Goal: Task Accomplishment & Management: Manage account settings

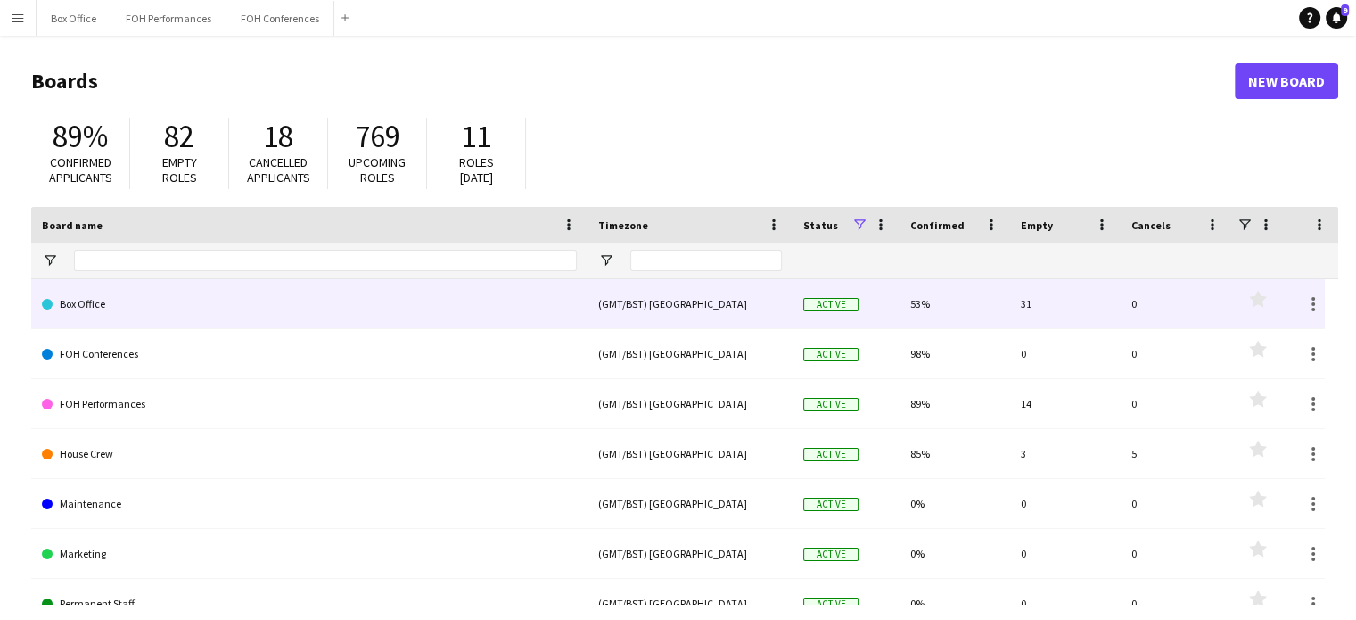
click at [135, 291] on link "Box Office" at bounding box center [309, 304] width 535 height 50
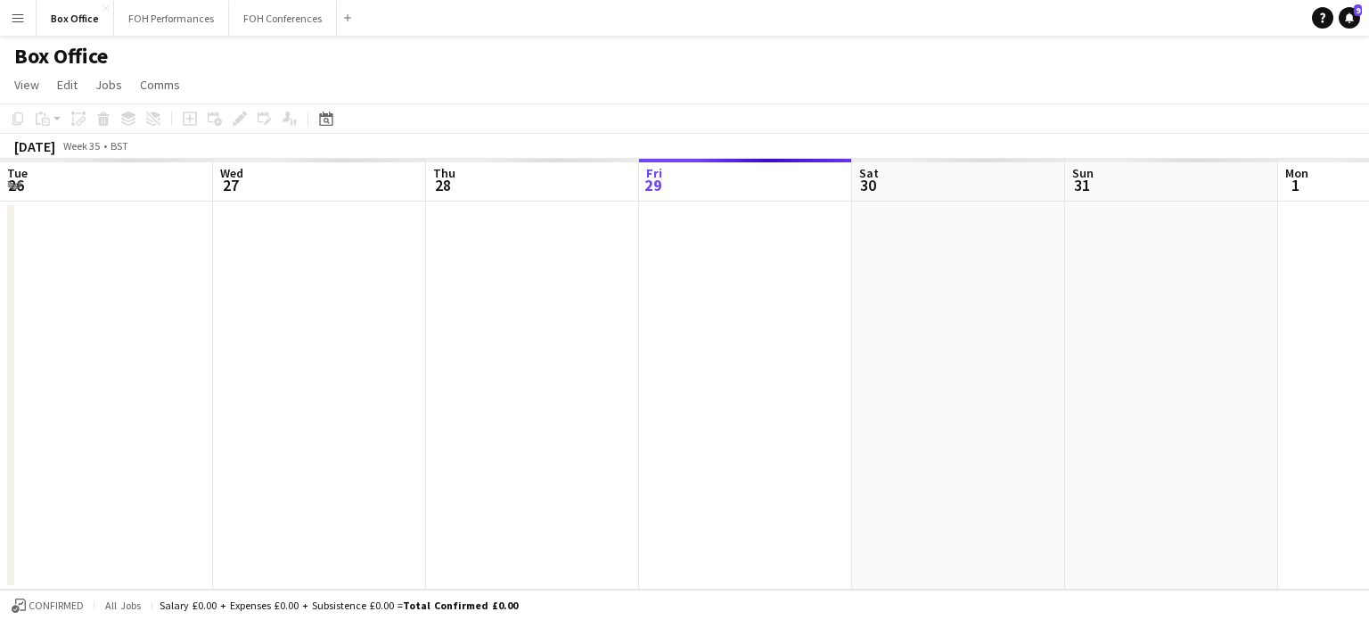
scroll to position [0, 426]
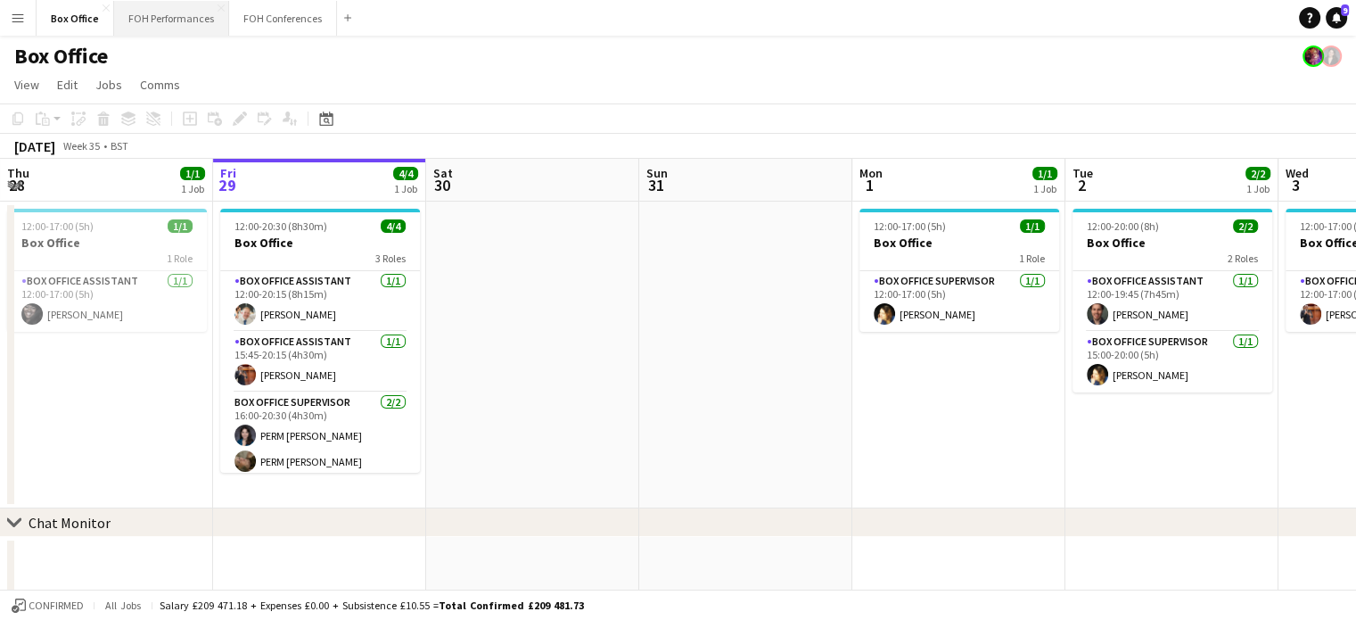
click at [146, 10] on button "FOH Performances Close" at bounding box center [171, 18] width 115 height 35
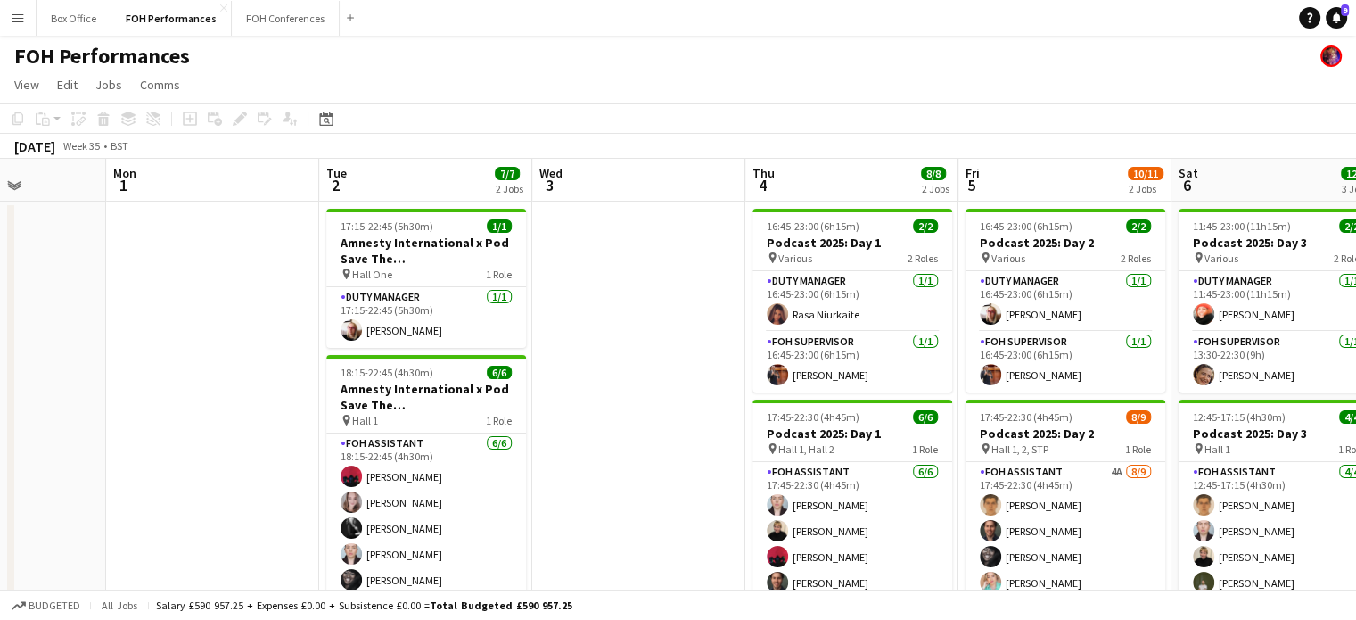
scroll to position [0, 748]
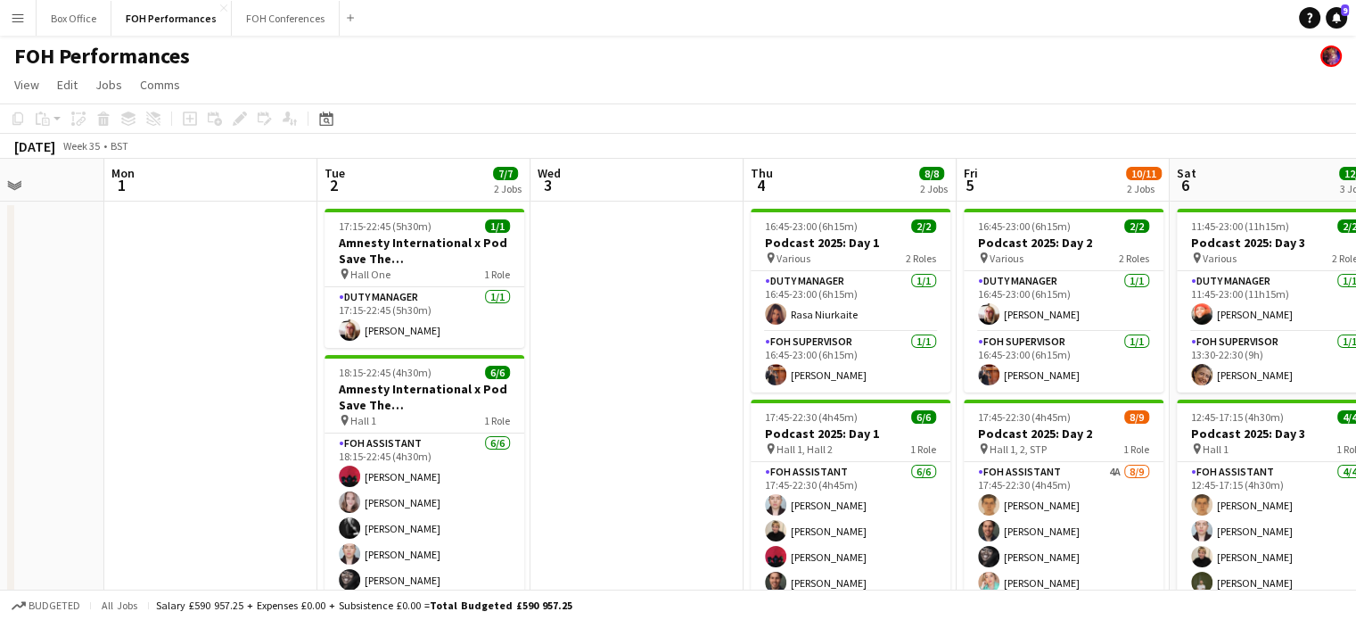
drag, startPoint x: 1060, startPoint y: 183, endPoint x: 312, endPoint y: 209, distance: 748.3
click at [312, 209] on app-calendar-viewport "Thu 28 2 Jobs Fri 29 5/5 2 Jobs Sat 30 Sun 31 Mon 1 Tue 2 7/7 2 Jobs Wed 3 Thu …" at bounding box center [678, 582] width 1356 height 846
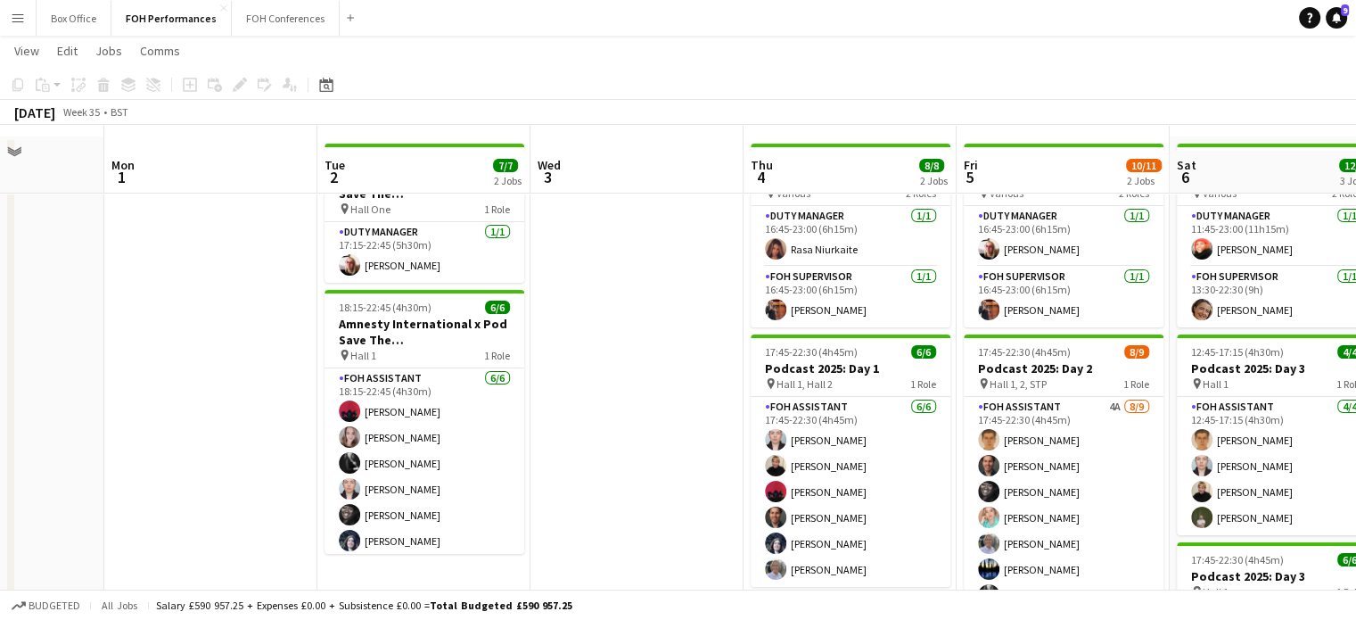
scroll to position [89, 0]
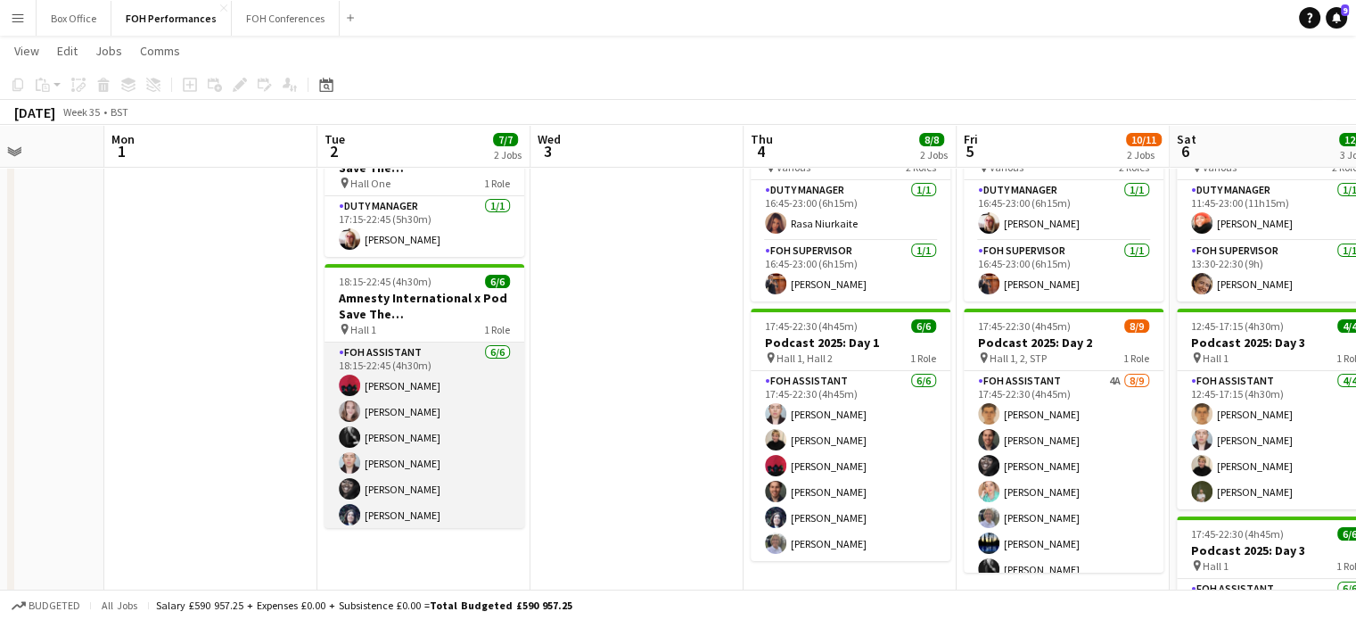
click at [391, 520] on app-card-role "FOH Assistant [DATE] 18:15-22:45 (4h30m) [PERSON_NAME] [PERSON_NAME] [PERSON_NA…" at bounding box center [424, 437] width 200 height 190
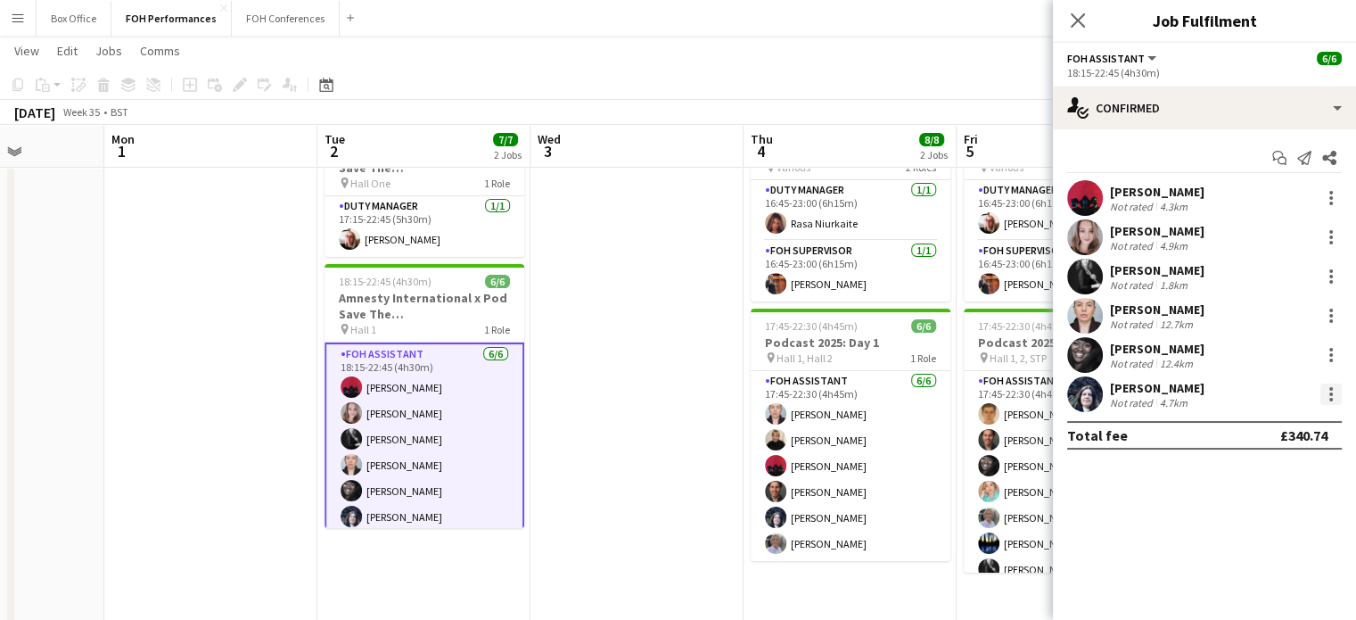
click at [1330, 389] on div at bounding box center [1331, 389] width 4 height 4
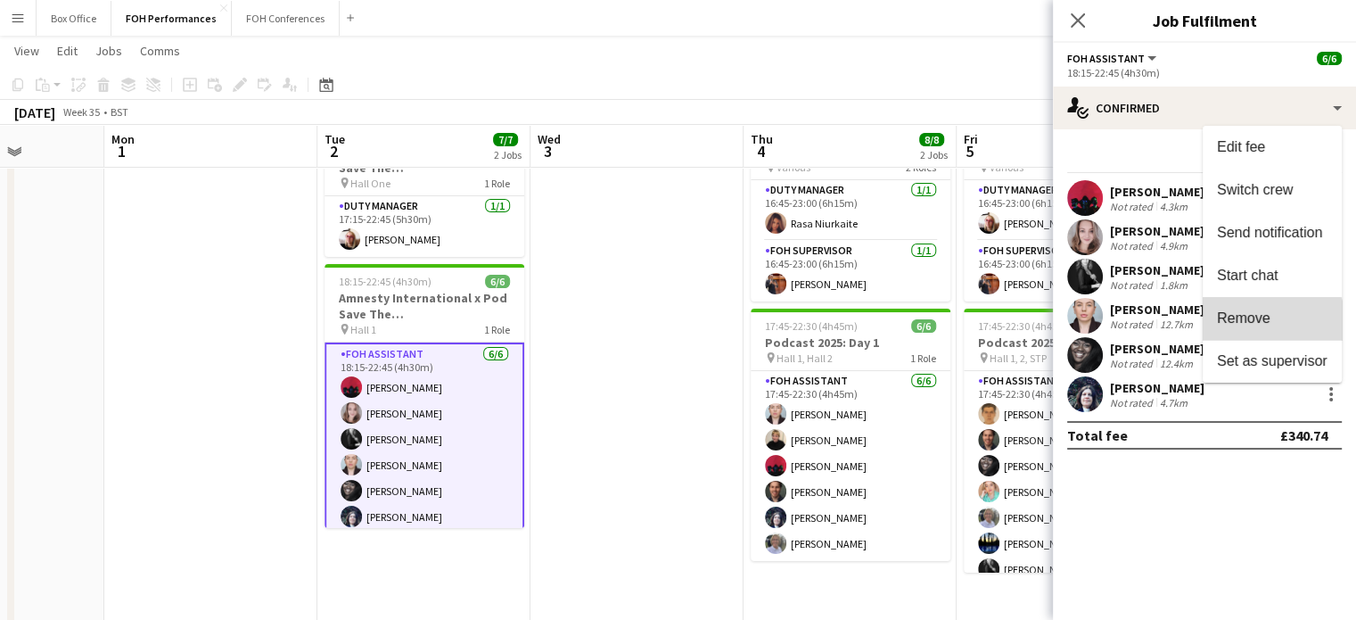
click at [1269, 327] on button "Remove" at bounding box center [1271, 318] width 139 height 43
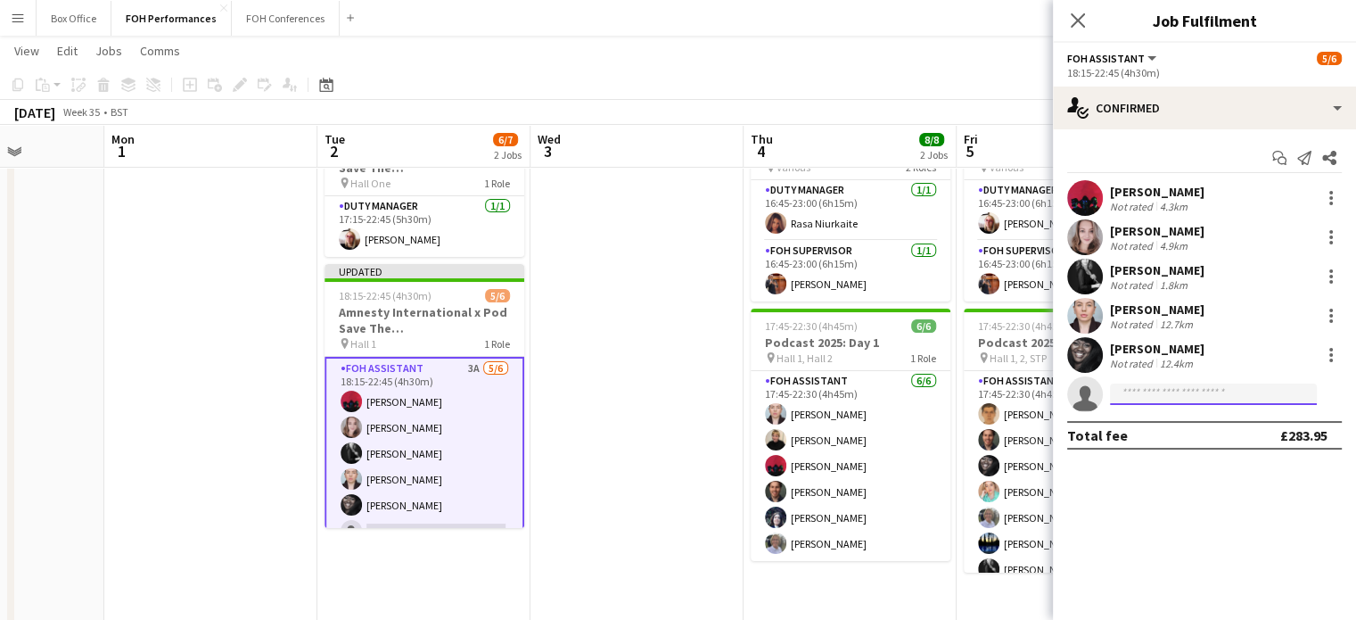
click at [1157, 391] on input at bounding box center [1213, 393] width 207 height 21
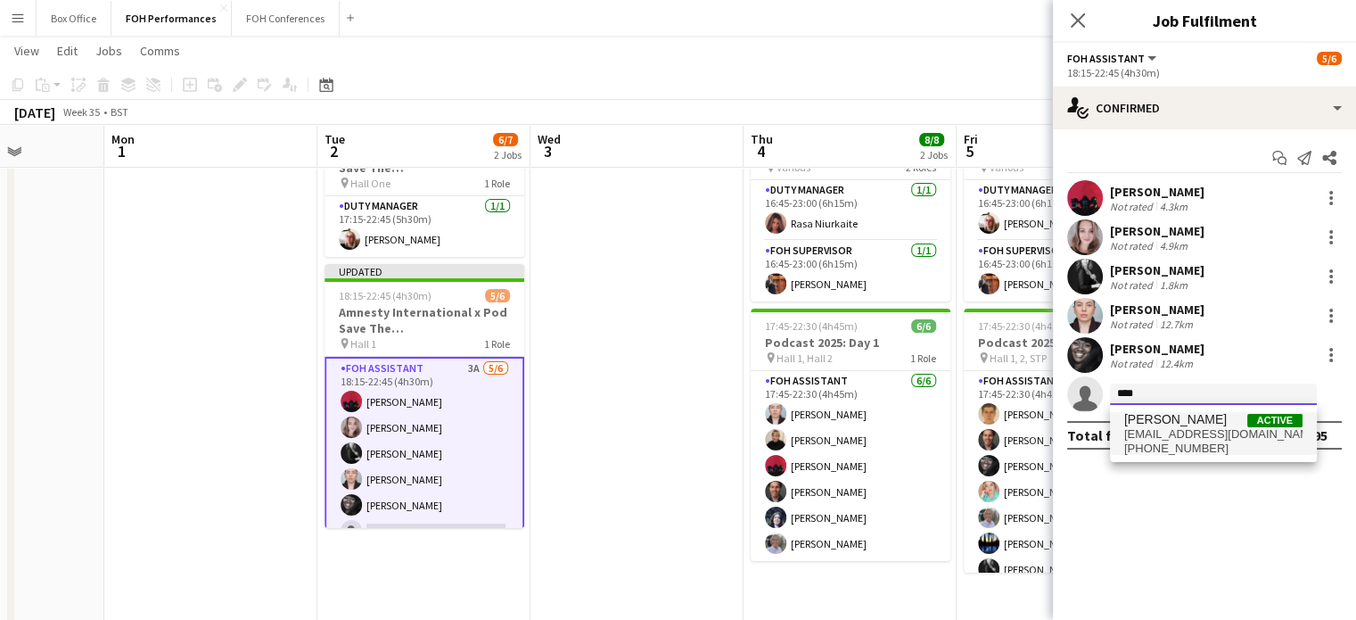
type input "****"
click at [1171, 432] on span "[EMAIL_ADDRESS][DOMAIN_NAME]" at bounding box center [1213, 434] width 178 height 14
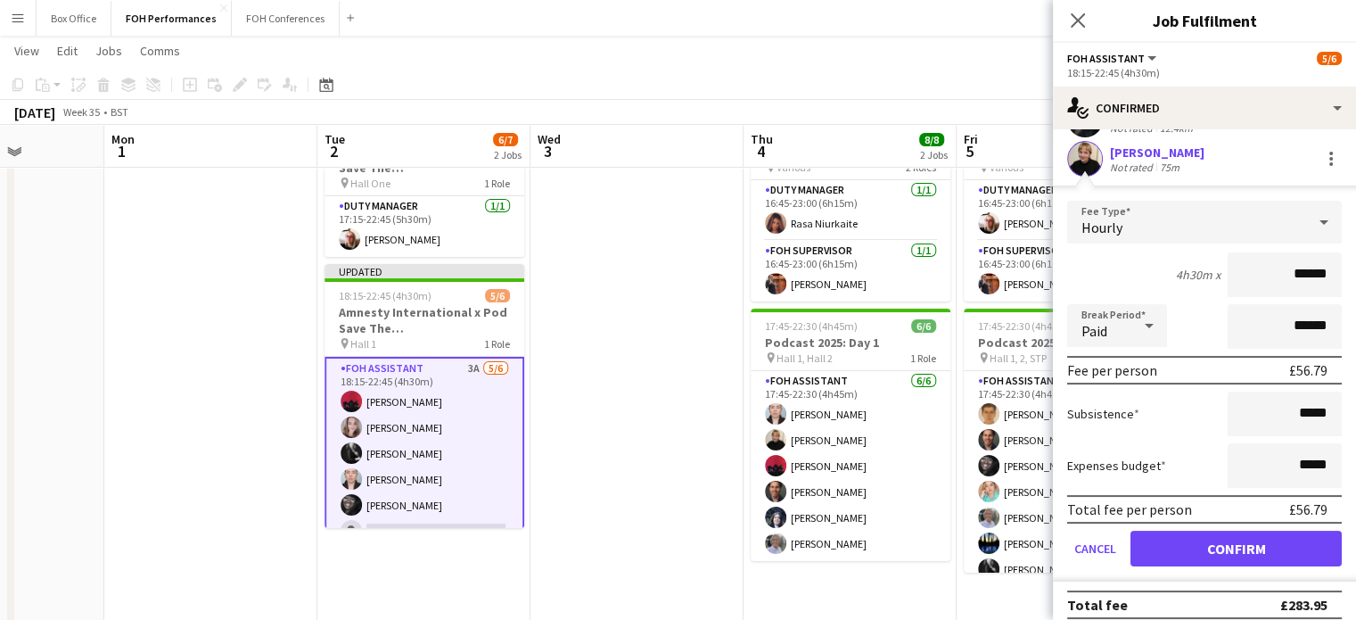
scroll to position [246, 0]
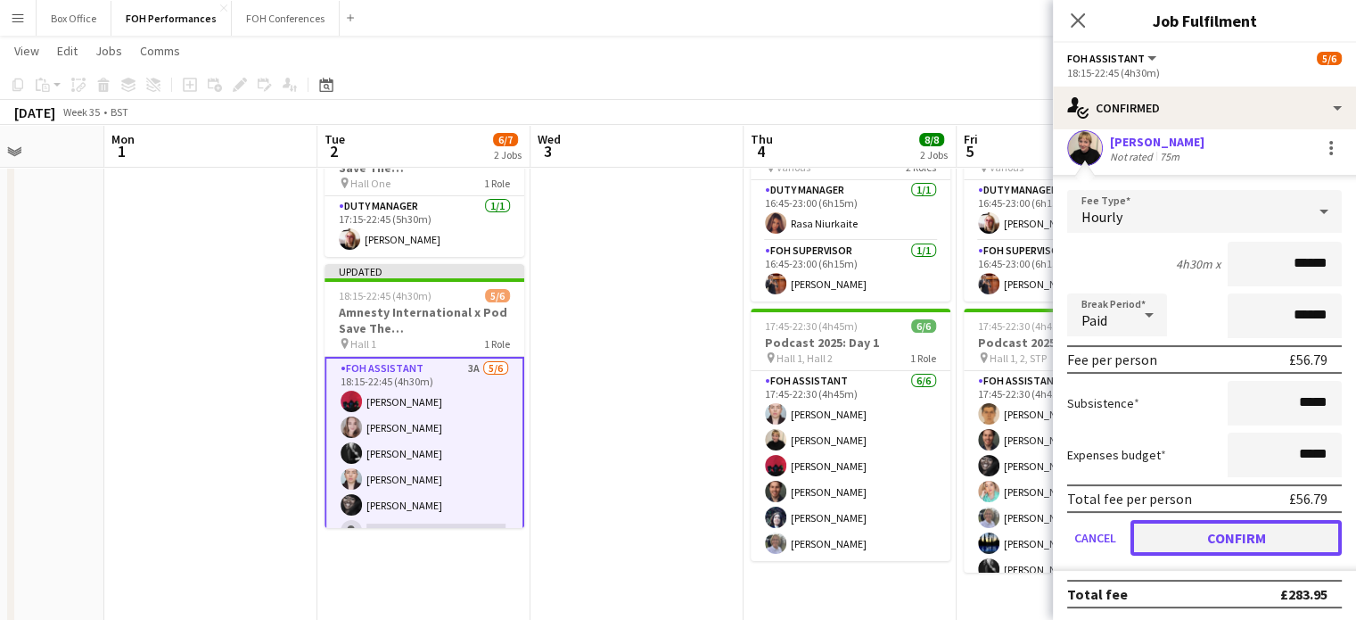
click at [1284, 538] on button "Confirm" at bounding box center [1235, 538] width 211 height 36
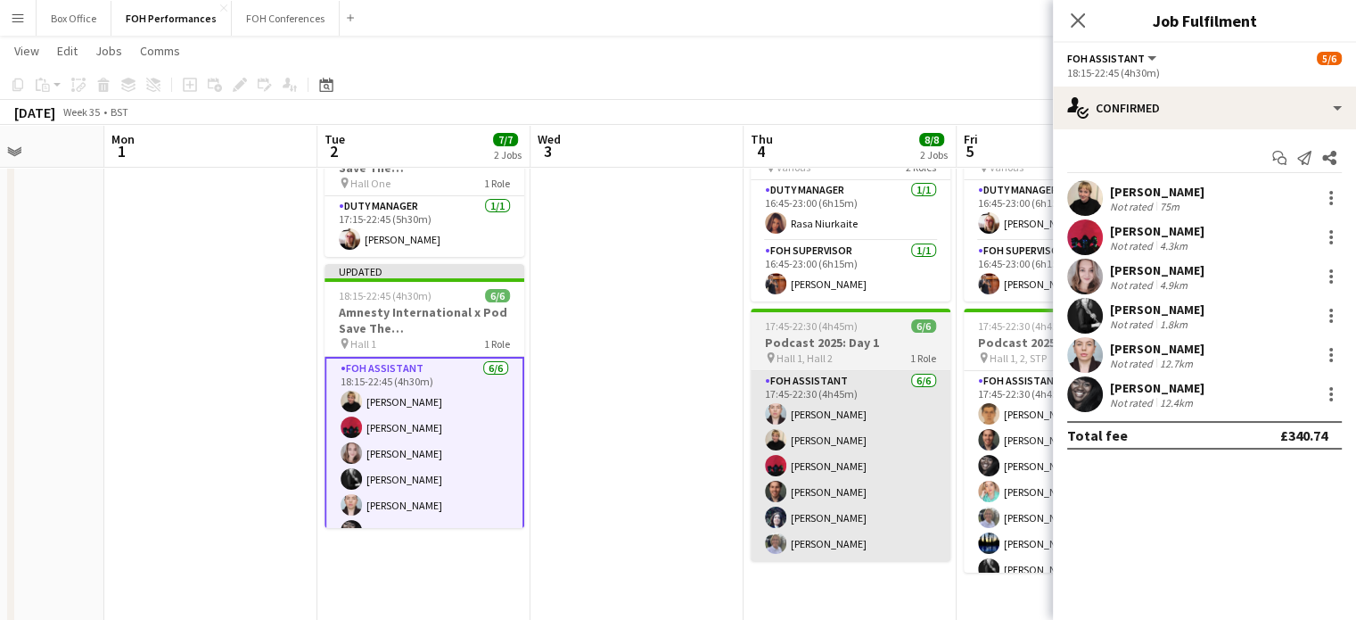
scroll to position [0, 0]
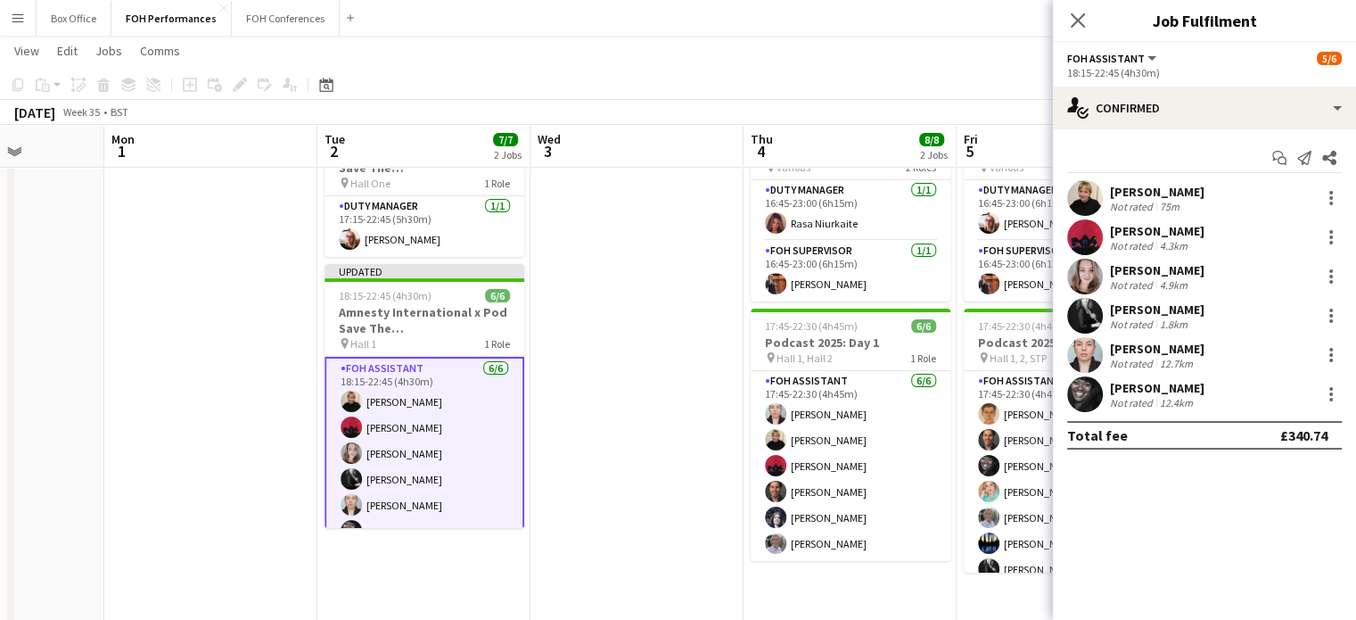
click at [695, 388] on app-date-cell at bounding box center [636, 512] width 213 height 803
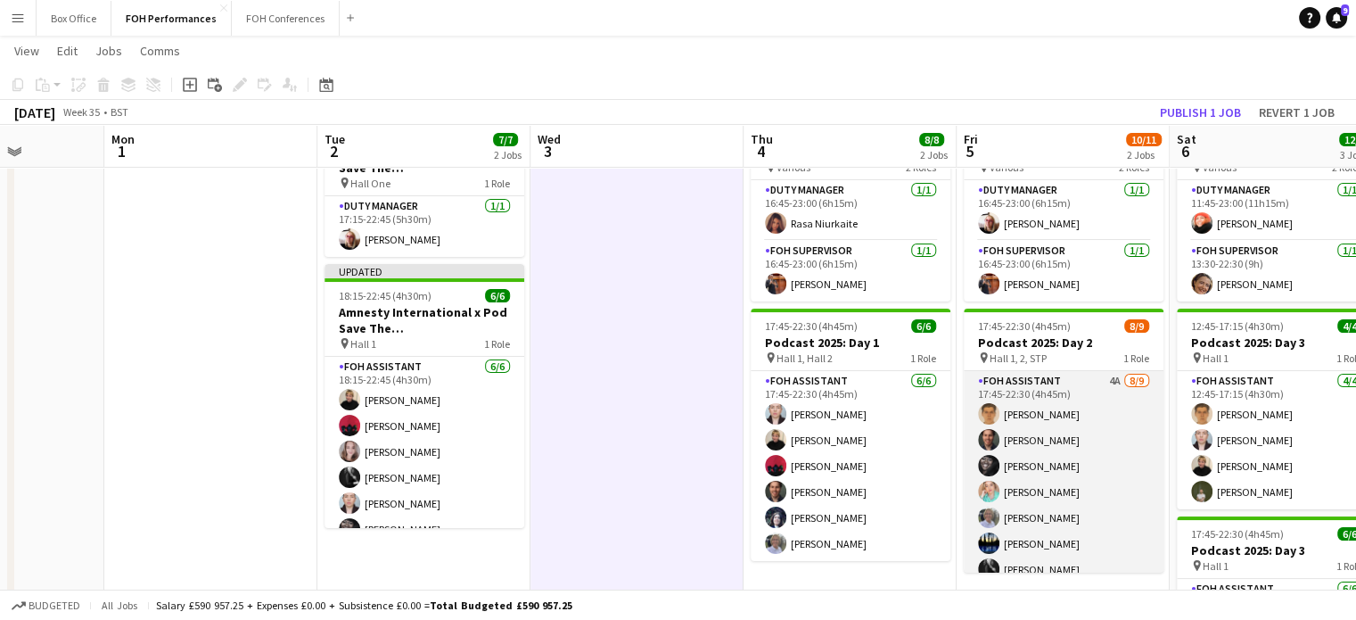
scroll to position [65, 0]
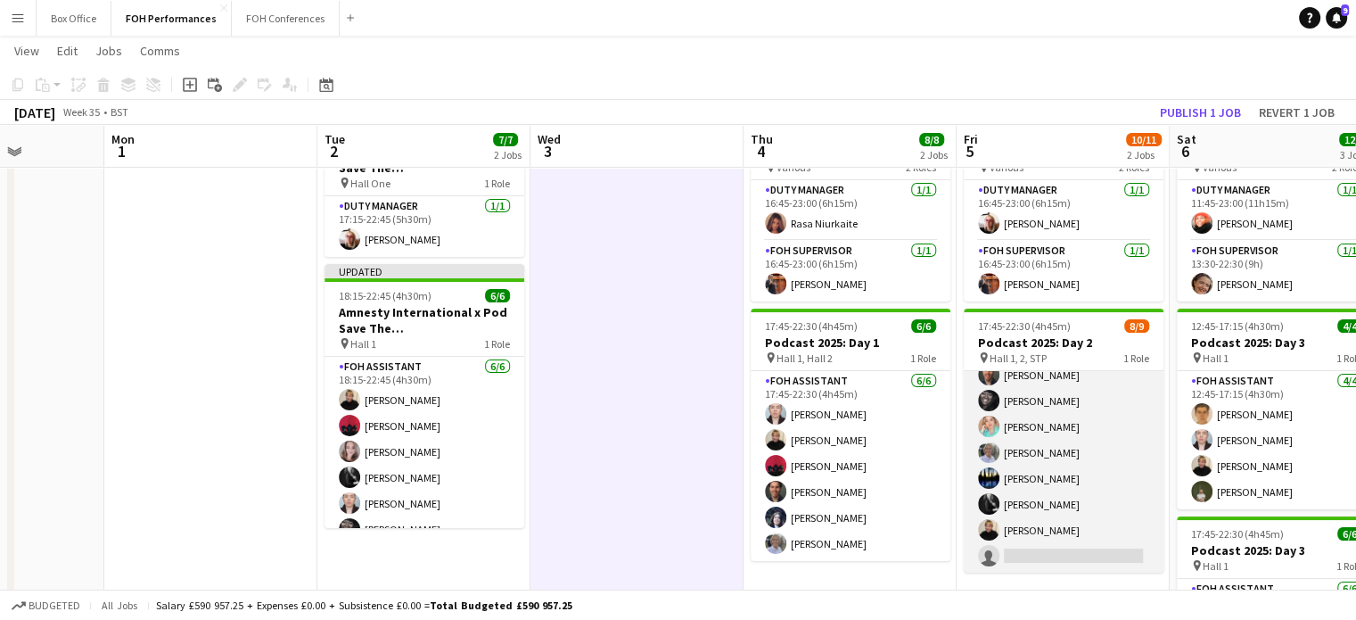
click at [1041, 525] on app-card-role "FOH Assistant 4A [DATE] 17:45-22:30 (4h45m) [PERSON_NAME] [PERSON_NAME] [PERSON…" at bounding box center [1064, 439] width 200 height 267
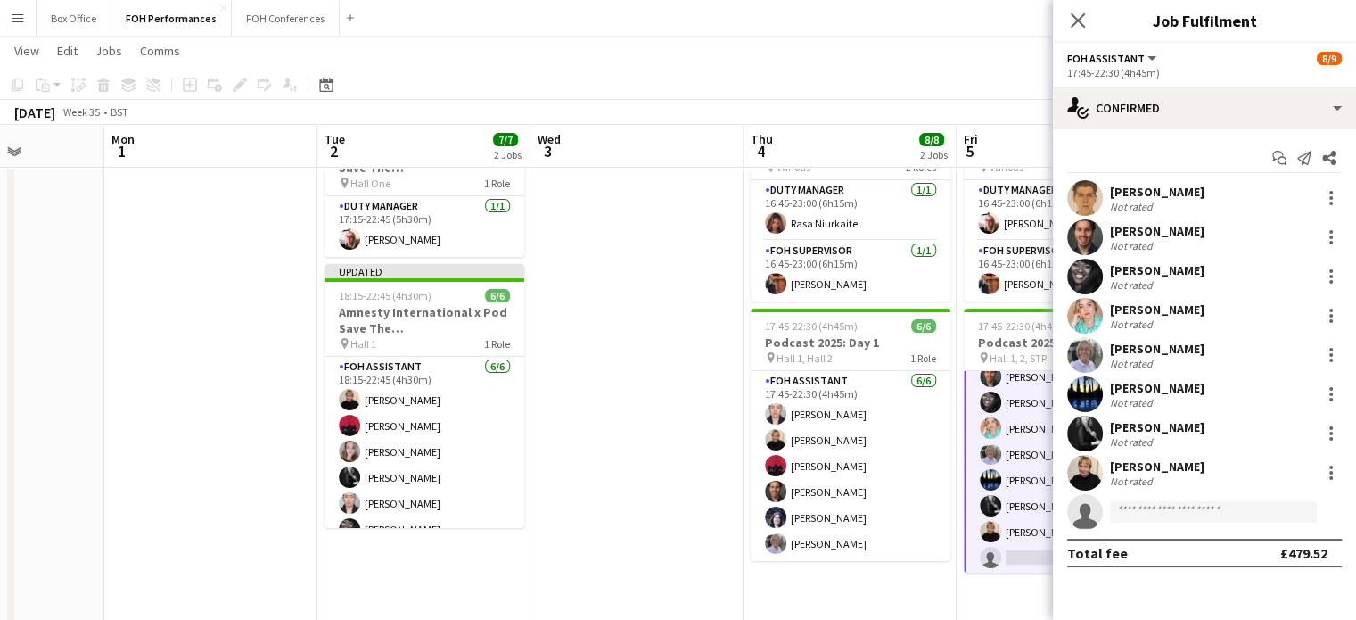
scroll to position [67, 0]
click at [1325, 475] on div at bounding box center [1330, 472] width 21 height 21
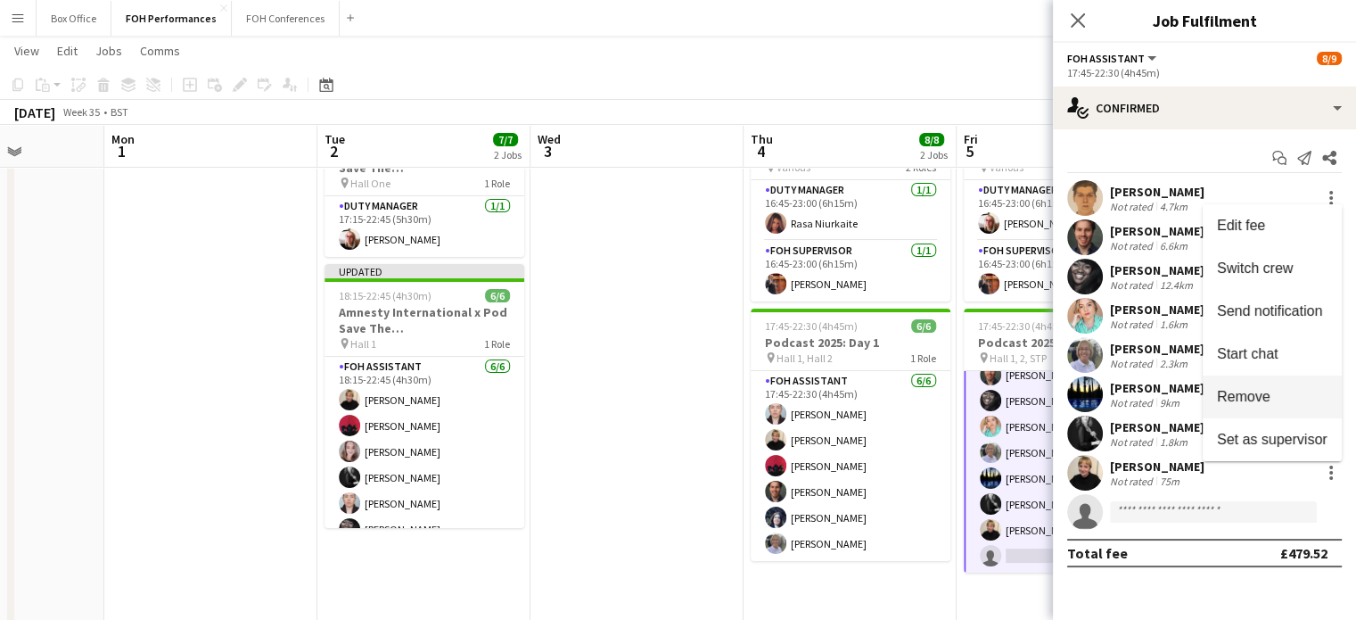
click at [1244, 398] on span "Remove" at bounding box center [1243, 396] width 53 height 15
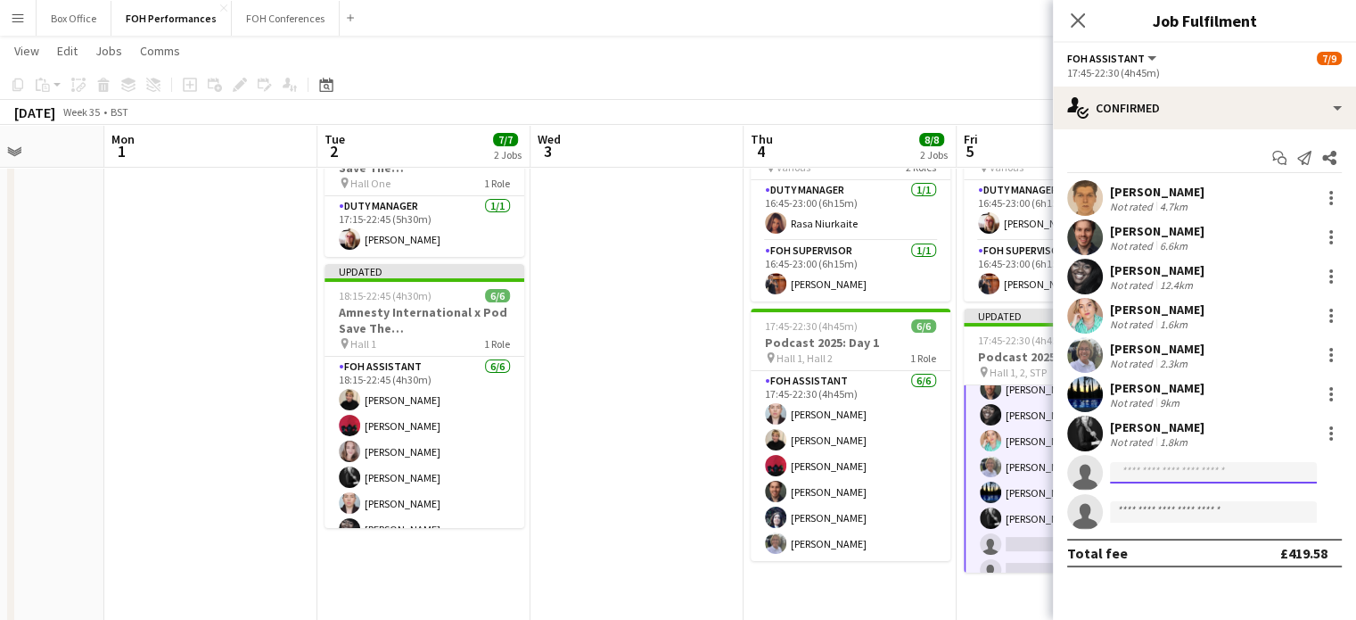
click at [1147, 476] on input at bounding box center [1213, 472] width 207 height 21
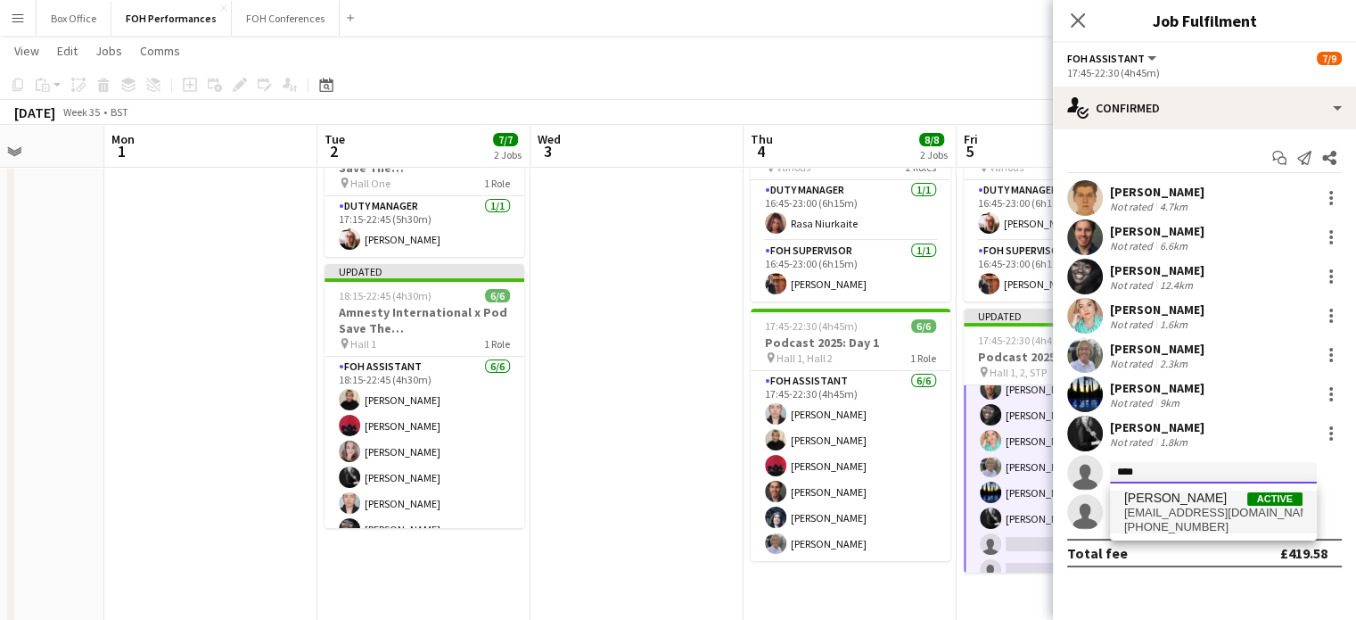
type input "****"
click at [1168, 510] on span "[EMAIL_ADDRESS][DOMAIN_NAME]" at bounding box center [1213, 512] width 178 height 14
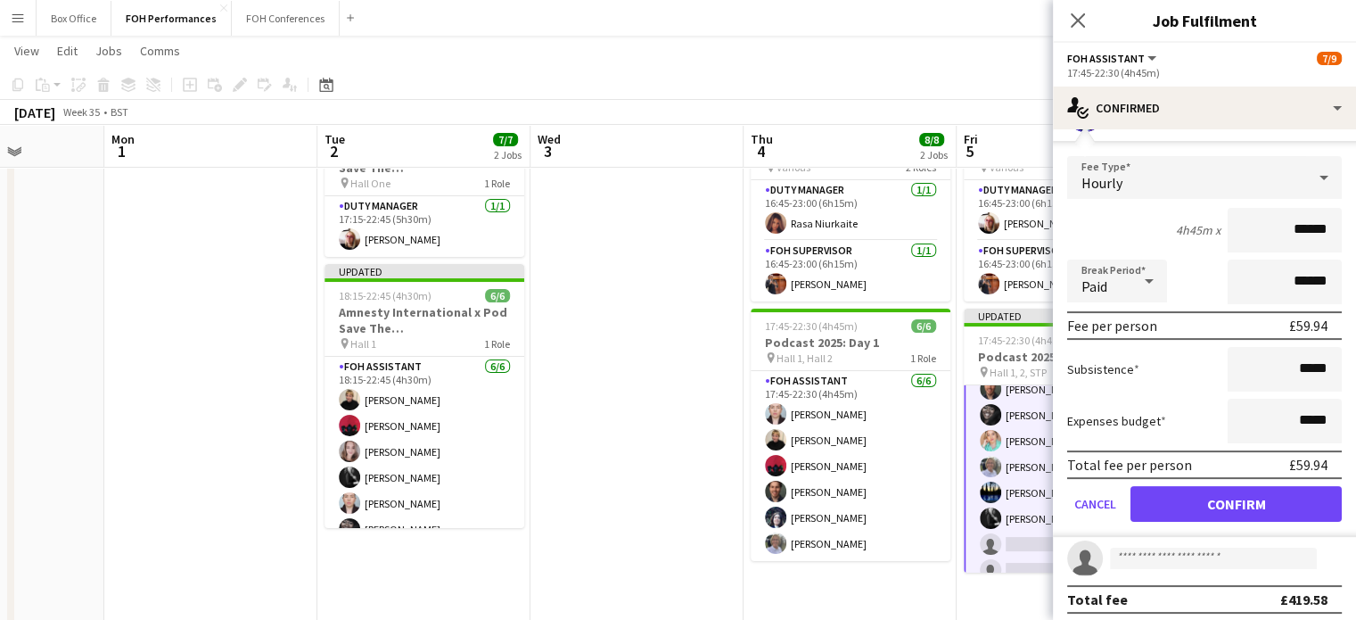
scroll to position [364, 0]
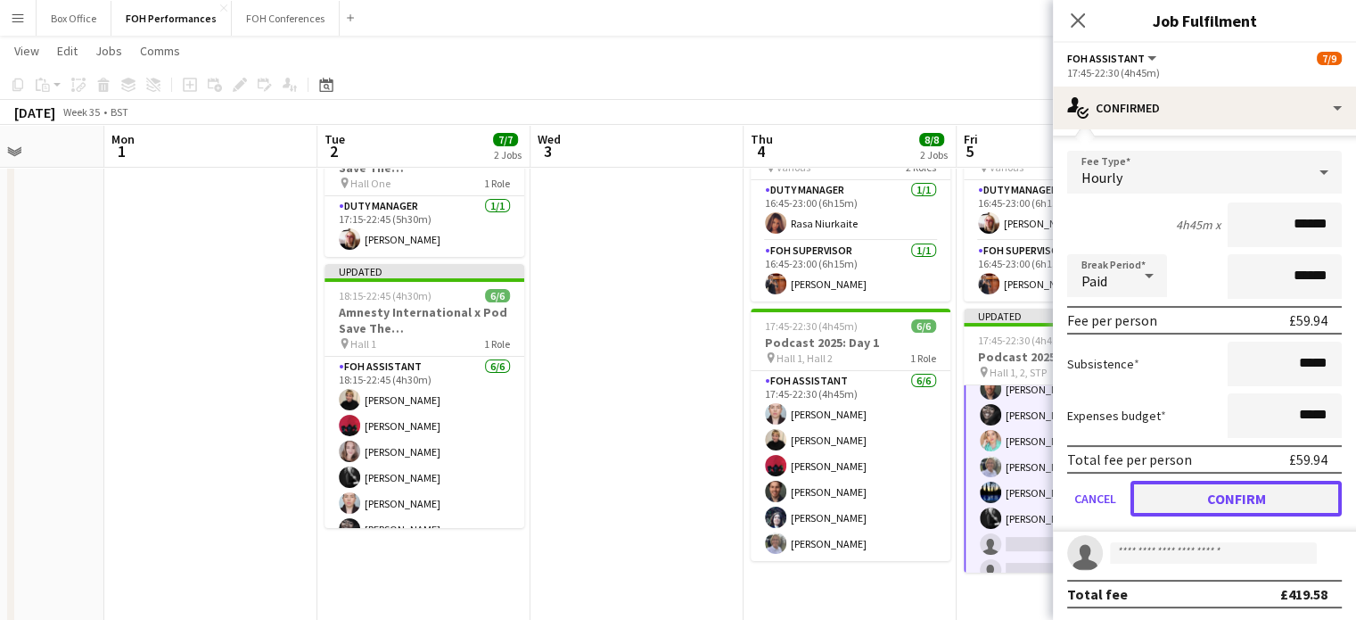
click at [1226, 504] on button "Confirm" at bounding box center [1235, 498] width 211 height 36
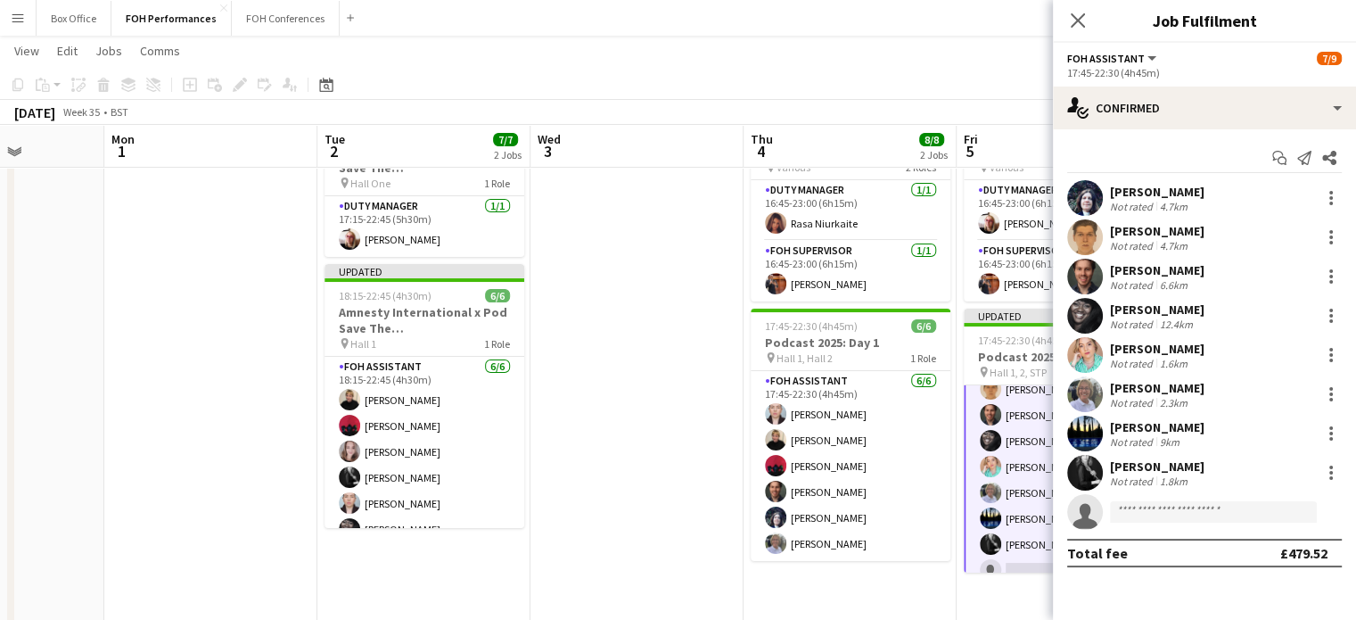
scroll to position [0, 0]
click at [647, 355] on app-date-cell at bounding box center [636, 512] width 213 height 803
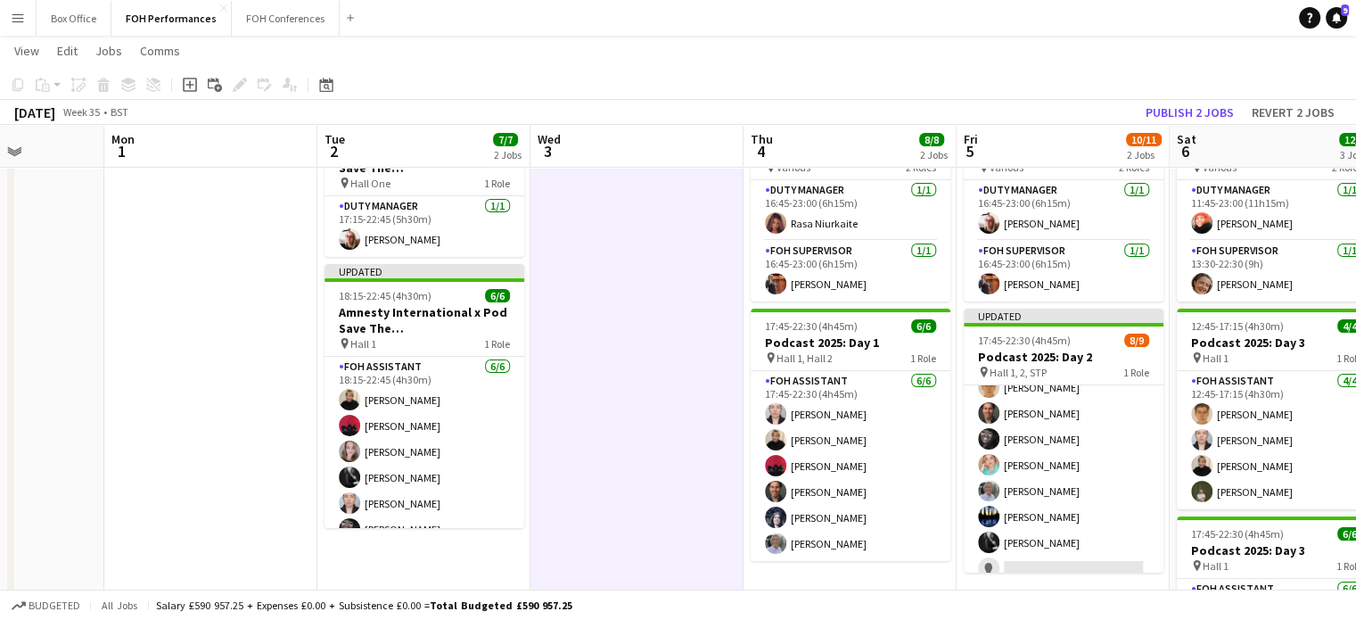
scroll to position [65, 0]
click at [1169, 104] on button "Publish 2 jobs" at bounding box center [1189, 112] width 103 height 23
